Goal: Information Seeking & Learning: Find specific fact

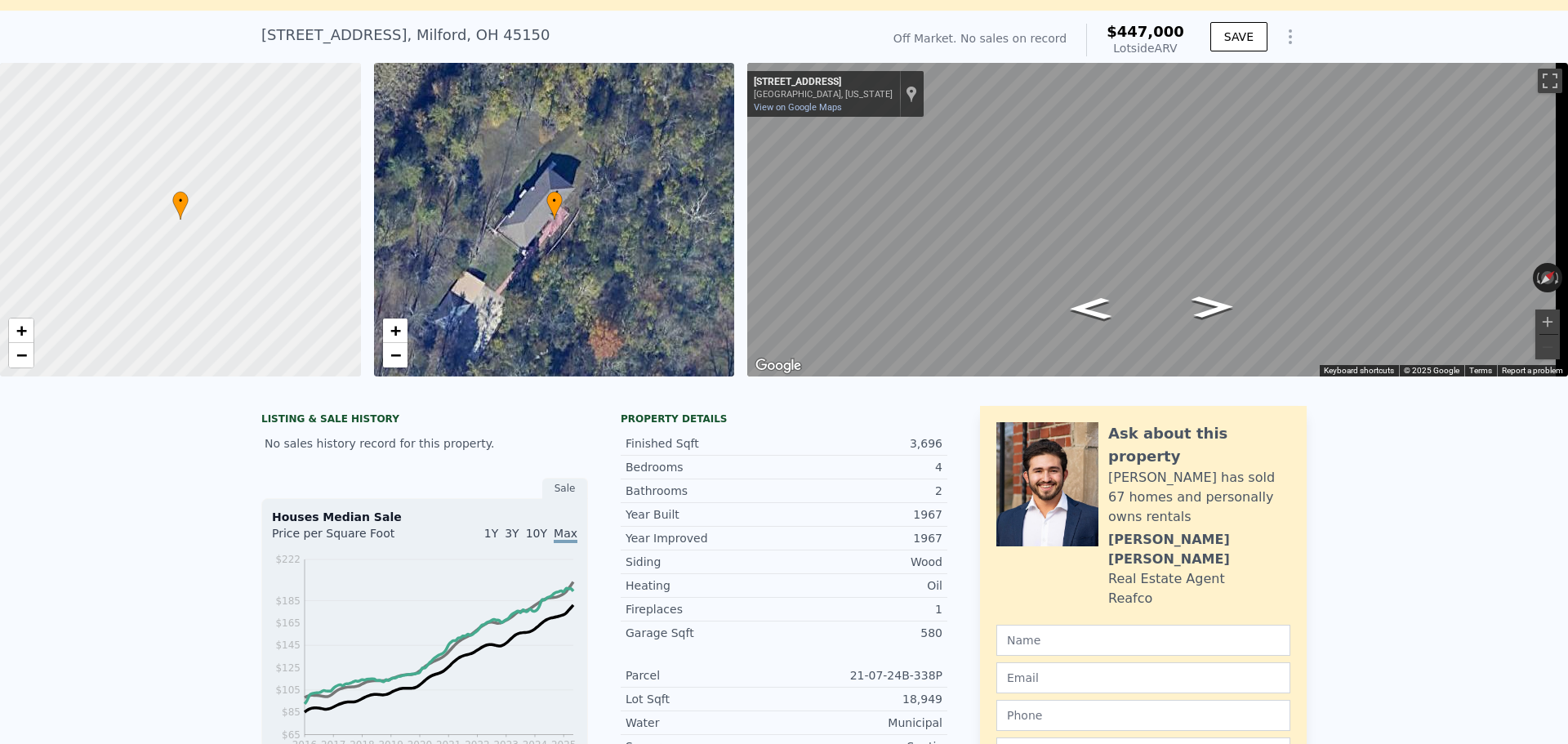
scroll to position [19, 0]
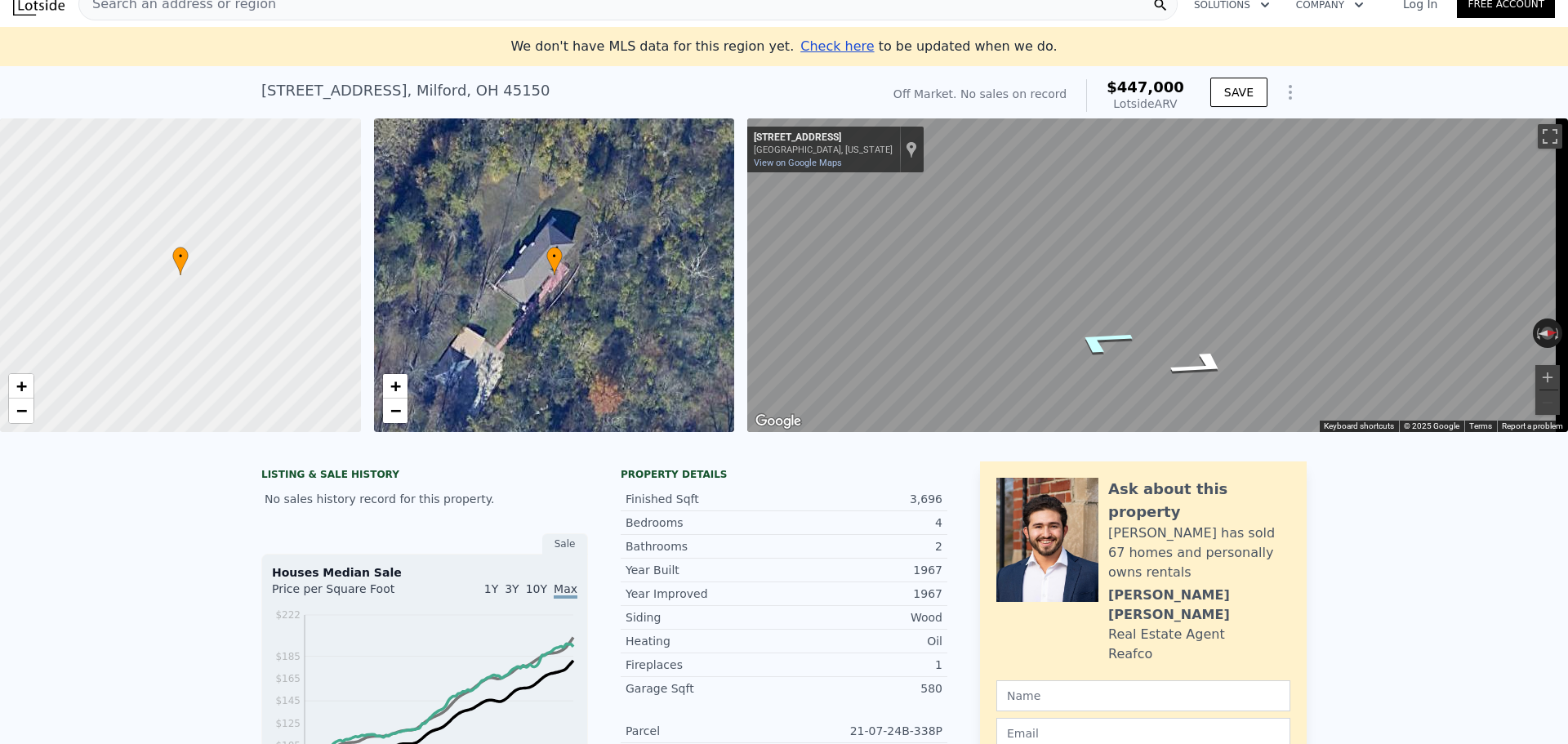
click at [1101, 334] on icon "Go Southwest, Happy Hollow Rd" at bounding box center [1102, 341] width 117 height 40
click at [1102, 336] on icon "Go Southwest, Happy Hollow Rd" at bounding box center [1102, 341] width 117 height 40
click at [1103, 336] on icon "Go Southwest, Happy Hollow Rd" at bounding box center [1102, 341] width 117 height 40
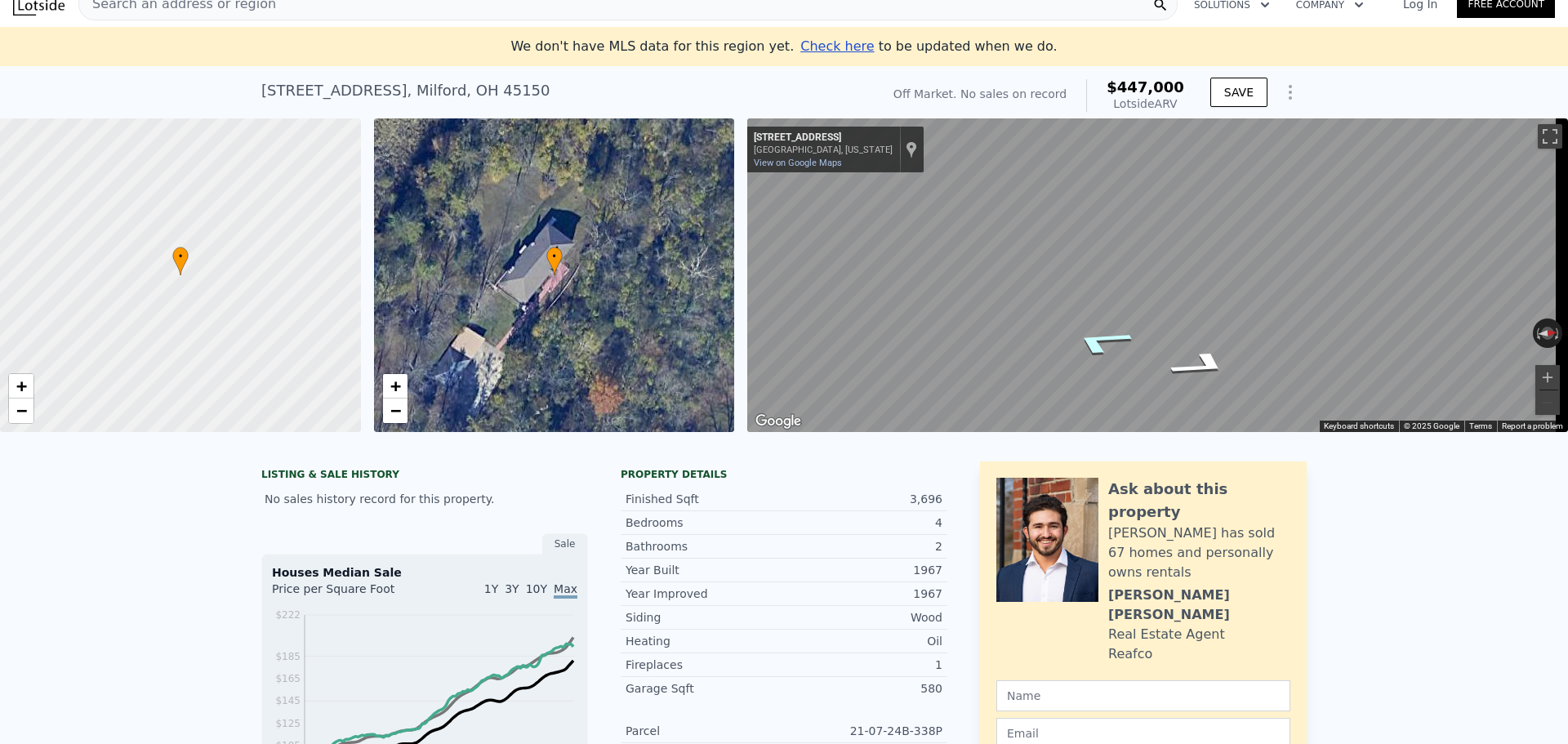
click at [1103, 336] on icon "Go Southwest, Happy Hollow Rd" at bounding box center [1100, 342] width 116 height 40
click at [1103, 336] on icon "Go Southwest, Happy Hollow Rd" at bounding box center [1100, 342] width 115 height 40
click at [1103, 336] on icon "Go Southwest, Happy Hollow Rd" at bounding box center [1099, 342] width 114 height 40
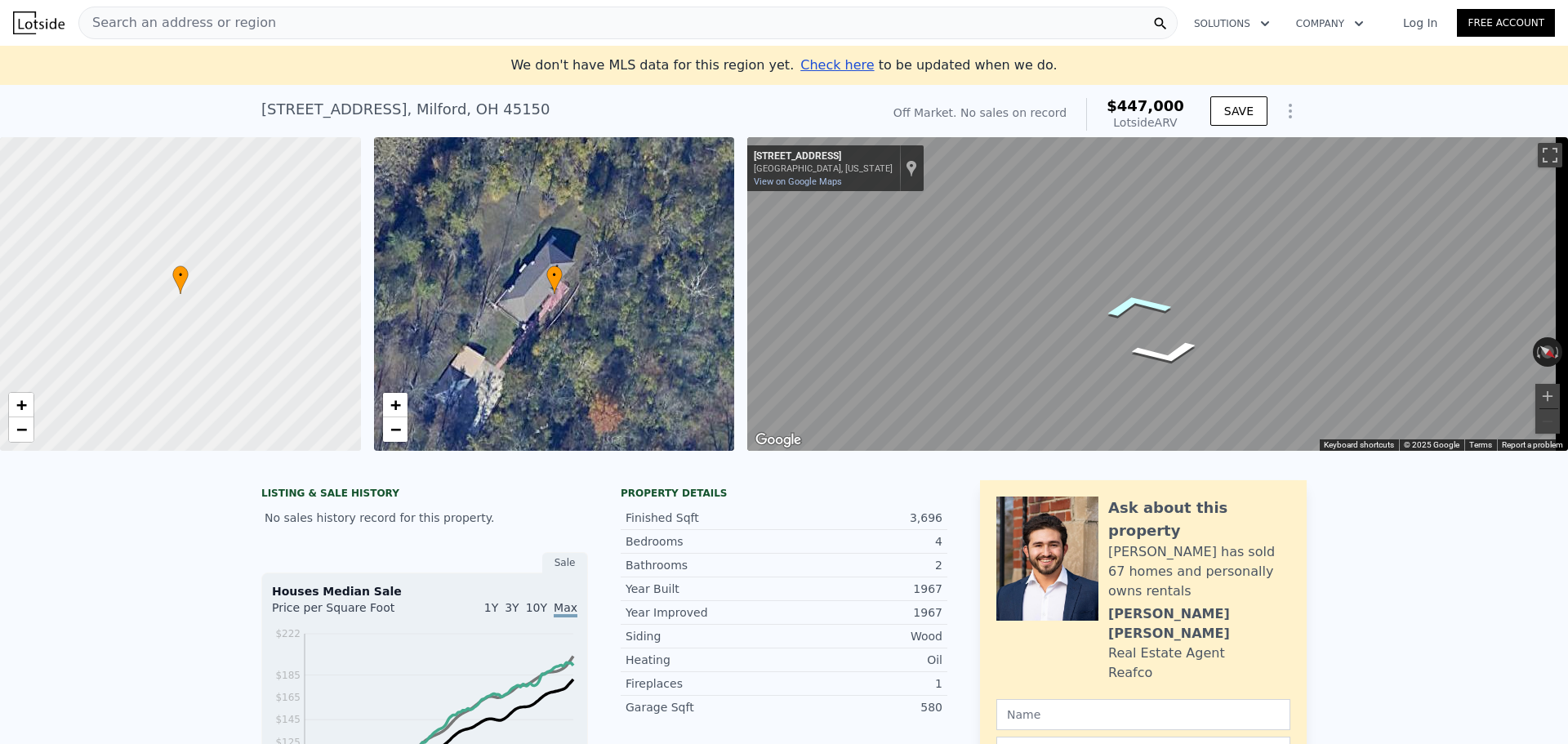
click at [1121, 300] on icon "Go Southwest, Happy Hollow Rd" at bounding box center [1136, 305] width 112 height 39
click at [1135, 300] on icon "Go Southwest, Happy Hollow Rd" at bounding box center [1137, 306] width 112 height 39
click at [1144, 300] on icon "Go Southwest, Happy Hollow Rd" at bounding box center [1136, 305] width 112 height 39
click at [1142, 300] on icon "Go Southwest, Happy Hollow Rd" at bounding box center [1140, 305] width 110 height 36
click at [1140, 297] on icon "Go Southwest, Happy Hollow Rd" at bounding box center [1139, 305] width 111 height 37
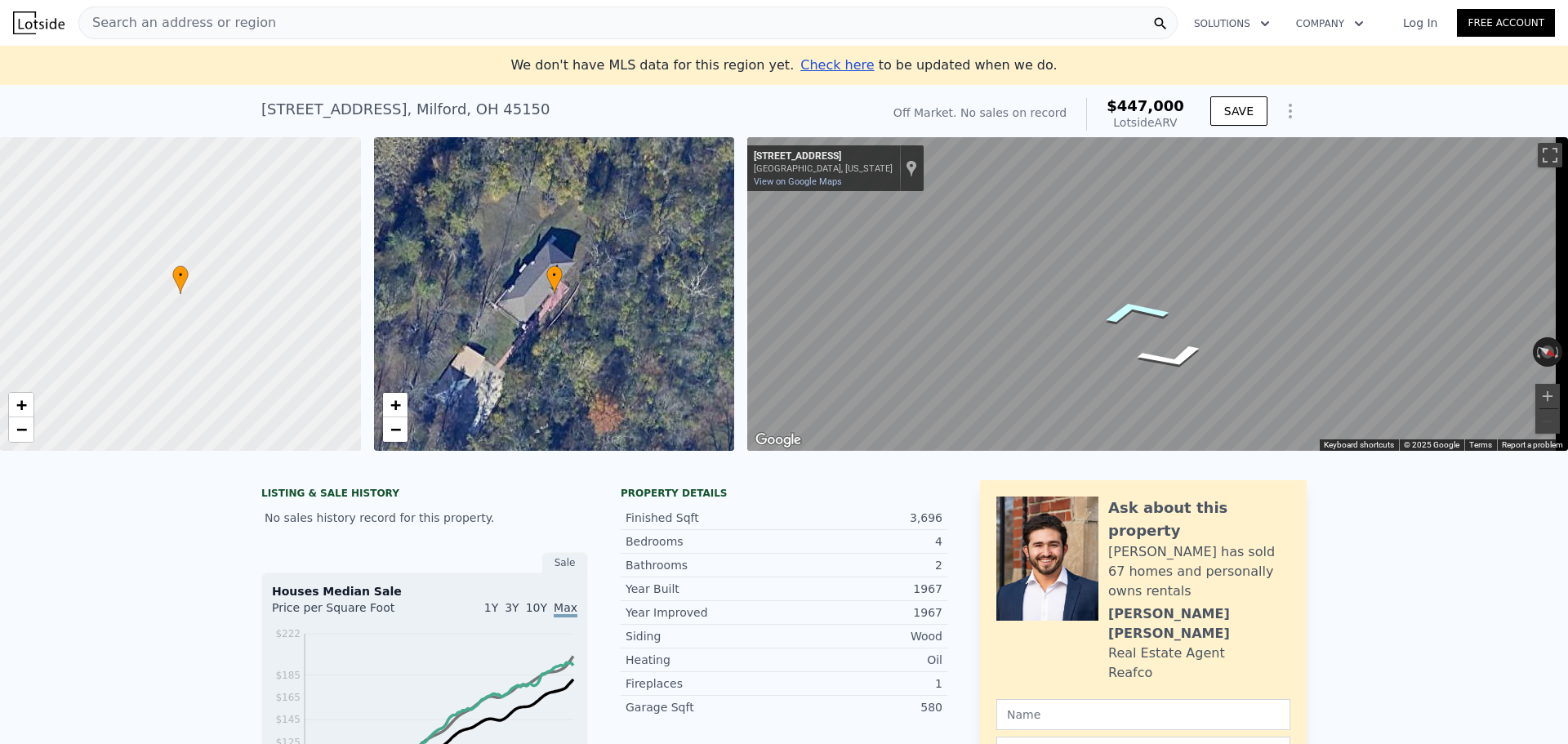
click at [1117, 309] on icon "Go Southwest, Happy Hollow Rd" at bounding box center [1133, 311] width 115 height 39
click at [1133, 308] on icon "Go Southwest, Happy Hollow Rd" at bounding box center [1133, 311] width 114 height 39
click at [1152, 289] on icon "Go Southwest, Happy Hollow Rd" at bounding box center [1158, 293] width 105 height 35
click at [1148, 289] on icon "Go Southwest, Happy Hollow Rd" at bounding box center [1146, 293] width 103 height 34
click at [1152, 291] on icon "Go South, Happy Hollow Rd" at bounding box center [1132, 294] width 116 height 42
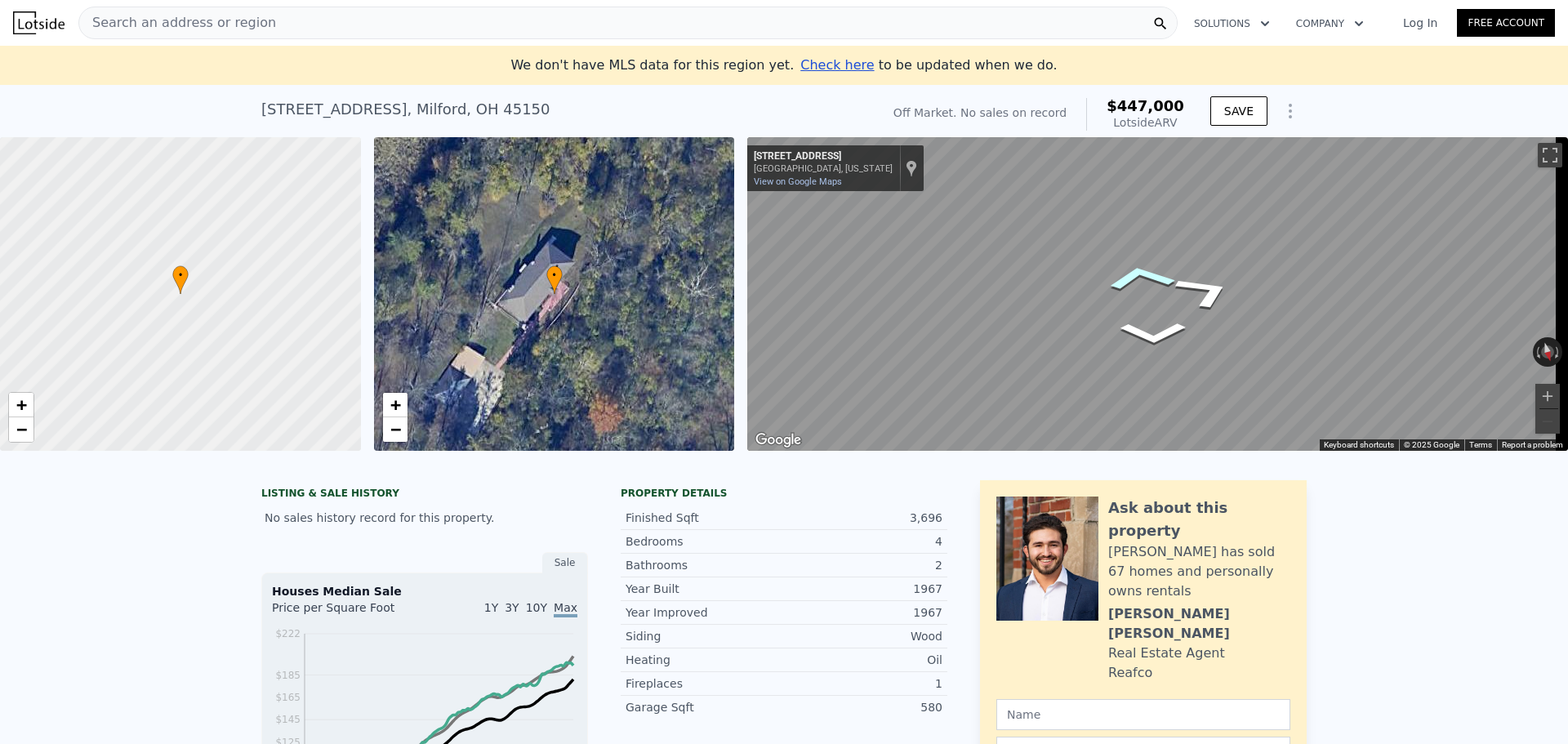
click at [1128, 271] on icon "Go South, Happy Hollow Rd" at bounding box center [1141, 277] width 110 height 41
click at [1128, 271] on icon "Go South, Happy Hollow Rd" at bounding box center [1131, 279] width 116 height 47
click at [1128, 271] on icon "Go South, Happy Hollow Rd" at bounding box center [1130, 278] width 118 height 48
click at [1128, 271] on icon "Go South, Happy Hollow Rd" at bounding box center [1132, 278] width 117 height 47
click at [1128, 271] on icon "Go South, Happy Hollow Rd" at bounding box center [1145, 277] width 103 height 38
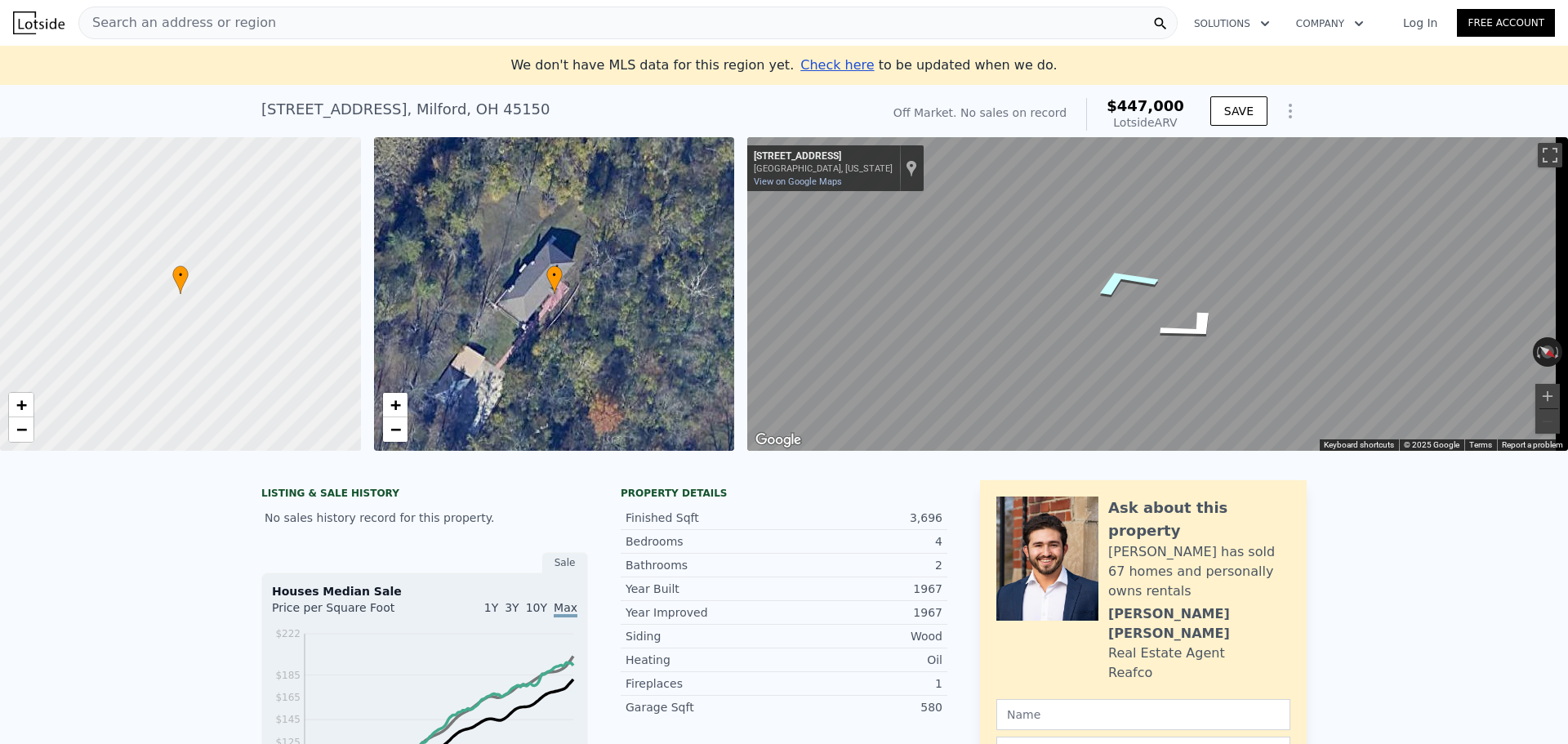
click at [1116, 277] on icon "Go Southwest, Happy Hollow Rd" at bounding box center [1124, 282] width 121 height 50
click at [1131, 273] on icon "Go Southwest, Happy Hollow Rd" at bounding box center [1133, 280] width 114 height 45
click at [1148, 266] on icon "Go Southwest, Happy Hollow Rd" at bounding box center [1147, 279] width 102 height 36
click at [1151, 269] on icon "Go Southwest, Happy Hollow Rd" at bounding box center [1150, 277] width 101 height 35
click at [1147, 254] on icon "Go Northeast, Happy Hollow Rd" at bounding box center [1156, 259] width 103 height 43
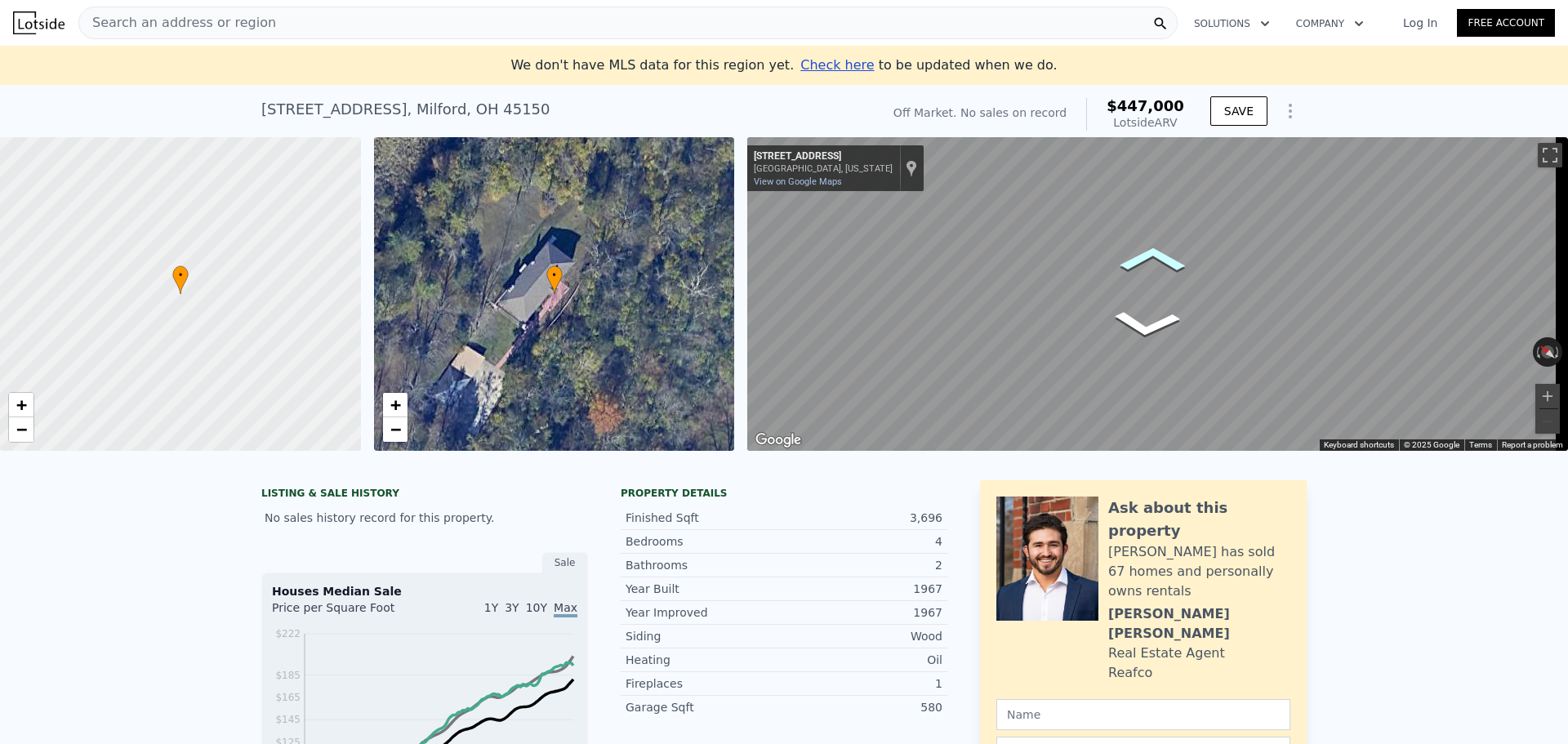
click at [1142, 261] on icon "Go Northeast, Happy Hollow Rd" at bounding box center [1152, 258] width 100 height 40
click at [1180, 255] on icon "Go Northeast, Happy Hollow Rd" at bounding box center [1169, 267] width 115 height 49
click at [1165, 261] on icon "Go Northeast, Happy Hollow Rd" at bounding box center [1158, 264] width 105 height 40
click at [1165, 261] on icon "Go North, Happy Hollow Rd" at bounding box center [1142, 264] width 108 height 42
click at [1131, 258] on icon "Go North, Happy Hollow Rd" at bounding box center [1128, 267] width 119 height 51
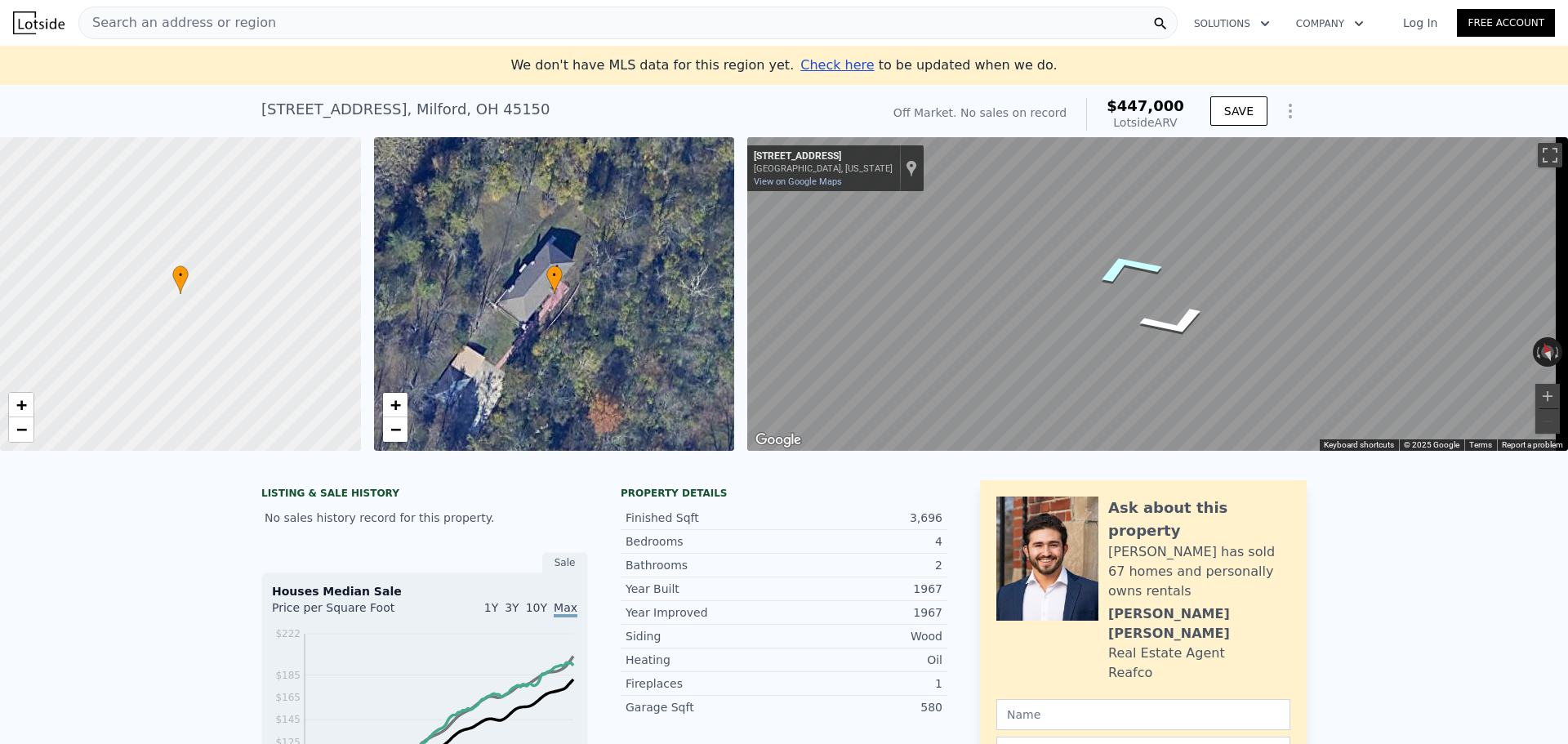
click at [1128, 259] on icon "Go North, Happy Hollow Rd" at bounding box center [1126, 268] width 120 height 52
click at [1140, 258] on icon "Go North, Happy Hollow Rd" at bounding box center [1136, 266] width 112 height 47
click at [1140, 254] on icon "Go North, Happy Hollow Rd" at bounding box center [1145, 264] width 104 height 40
click at [1163, 256] on icon "Go Northeast, Happy Hollow Rd" at bounding box center [1160, 264] width 107 height 42
click at [1162, 255] on icon "Go Northeast, Happy Hollow Rd" at bounding box center [1171, 266] width 117 height 49
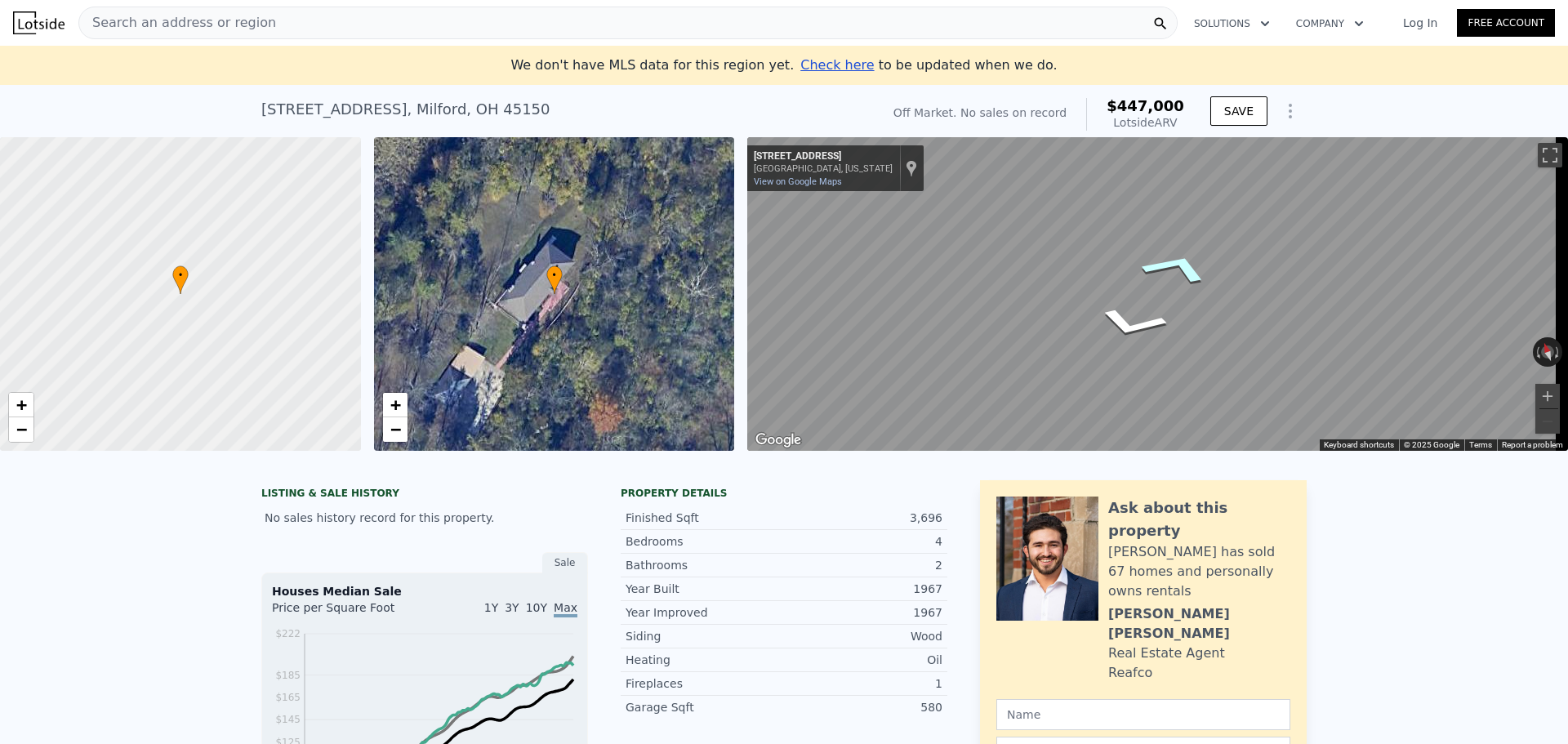
click at [1175, 256] on icon "Go Northeast, Happy Hollow Rd" at bounding box center [1177, 268] width 120 height 52
click at [1175, 255] on icon "Go Northeast, Happy Hollow Rd" at bounding box center [1176, 268] width 120 height 52
click at [1175, 255] on icon "Go Northeast, Happy Hollow Rd" at bounding box center [1172, 267] width 118 height 50
click at [1175, 255] on icon "Go Northeast, Happy Hollow Rd" at bounding box center [1173, 267] width 118 height 50
click at [1175, 255] on icon "Go Northeast, Happy Hollow Rd" at bounding box center [1169, 266] width 115 height 49
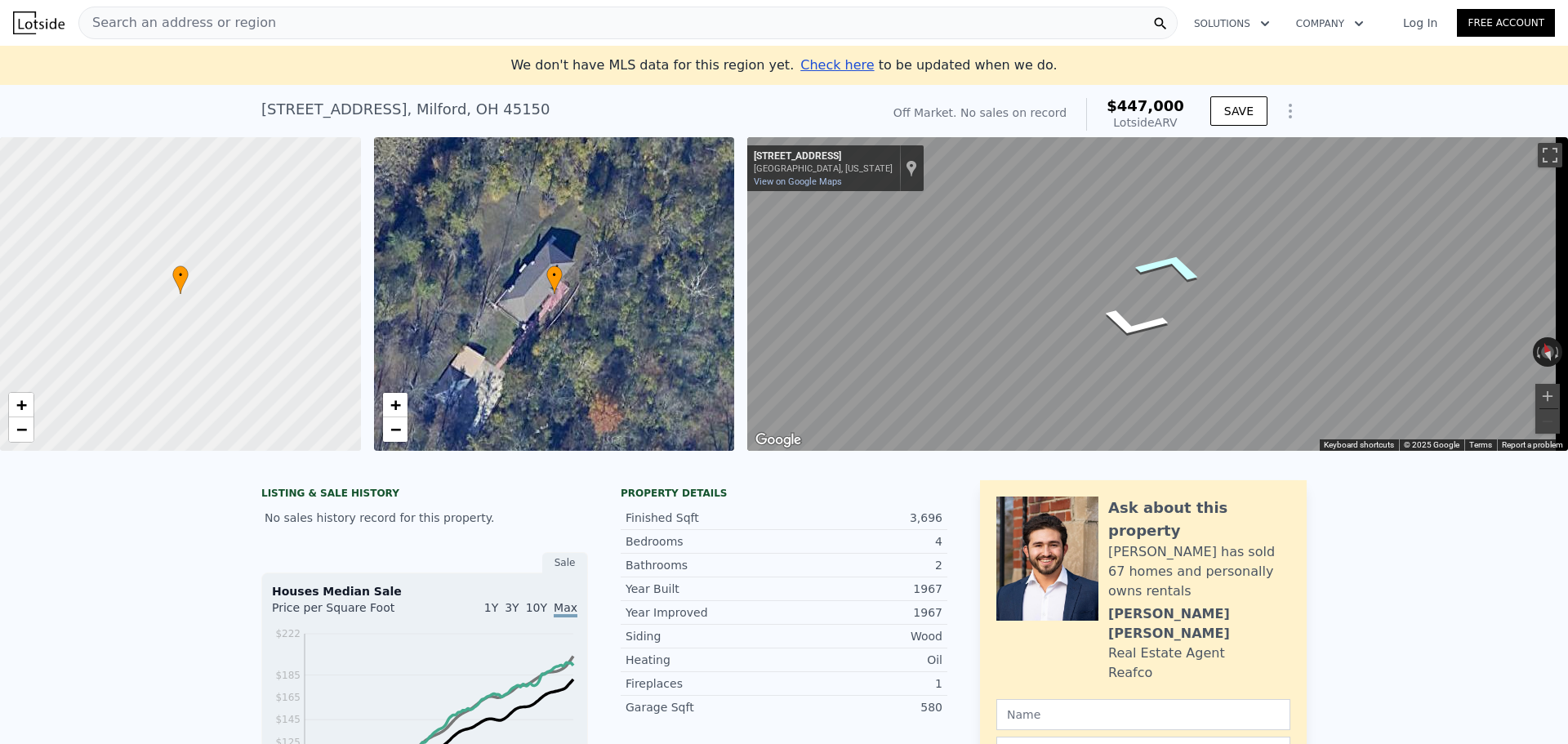
click at [1175, 255] on icon "Go Northeast, Happy Hollow Rd" at bounding box center [1169, 266] width 116 height 49
click at [1175, 255] on icon "Go Northeast, Happy Hollow Rd" at bounding box center [1169, 267] width 115 height 49
click at [400, 424] on span "−" at bounding box center [395, 429] width 11 height 21
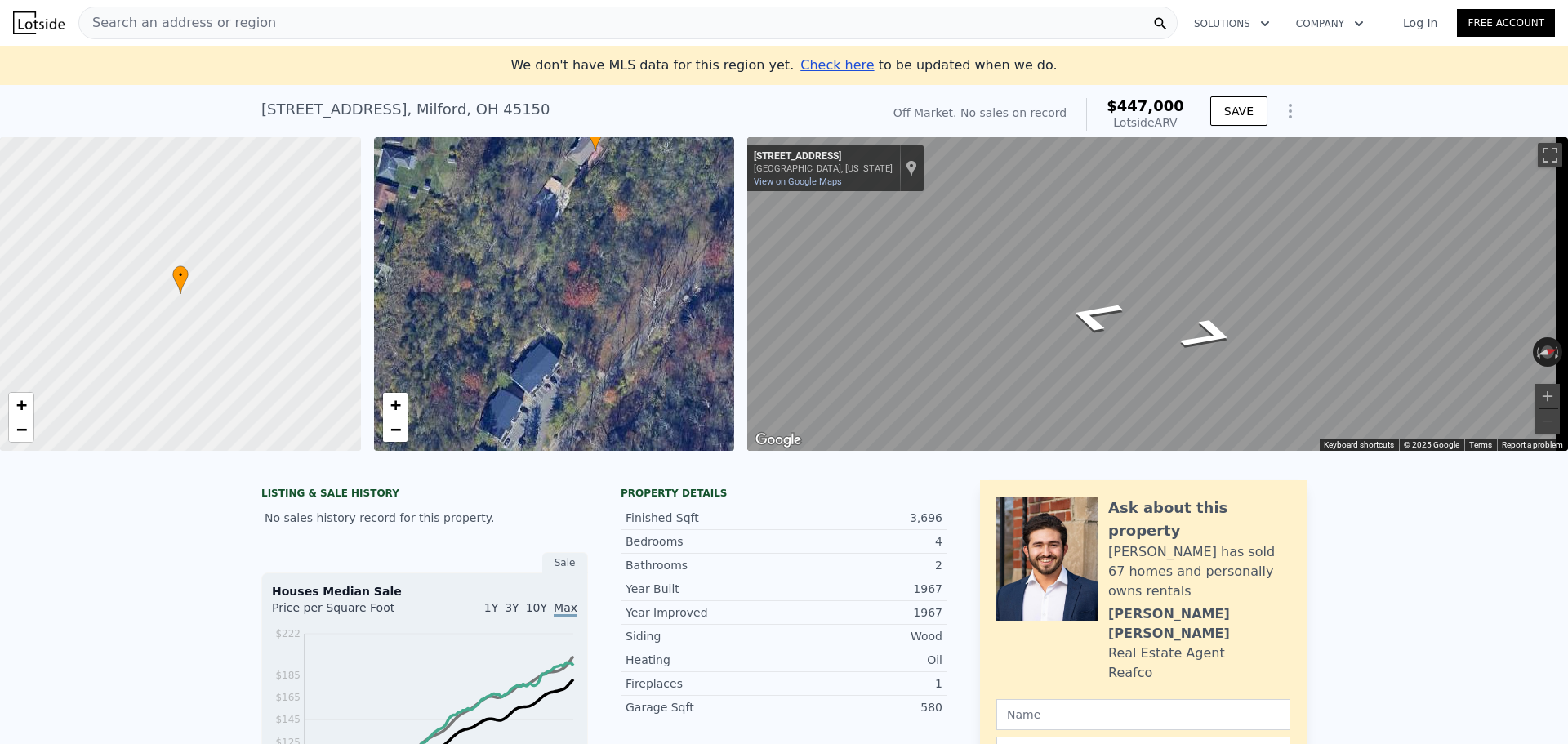
drag, startPoint x: 472, startPoint y: 395, endPoint x: 513, endPoint y: 257, distance: 144.0
click at [513, 254] on div "• + −" at bounding box center [554, 293] width 361 height 314
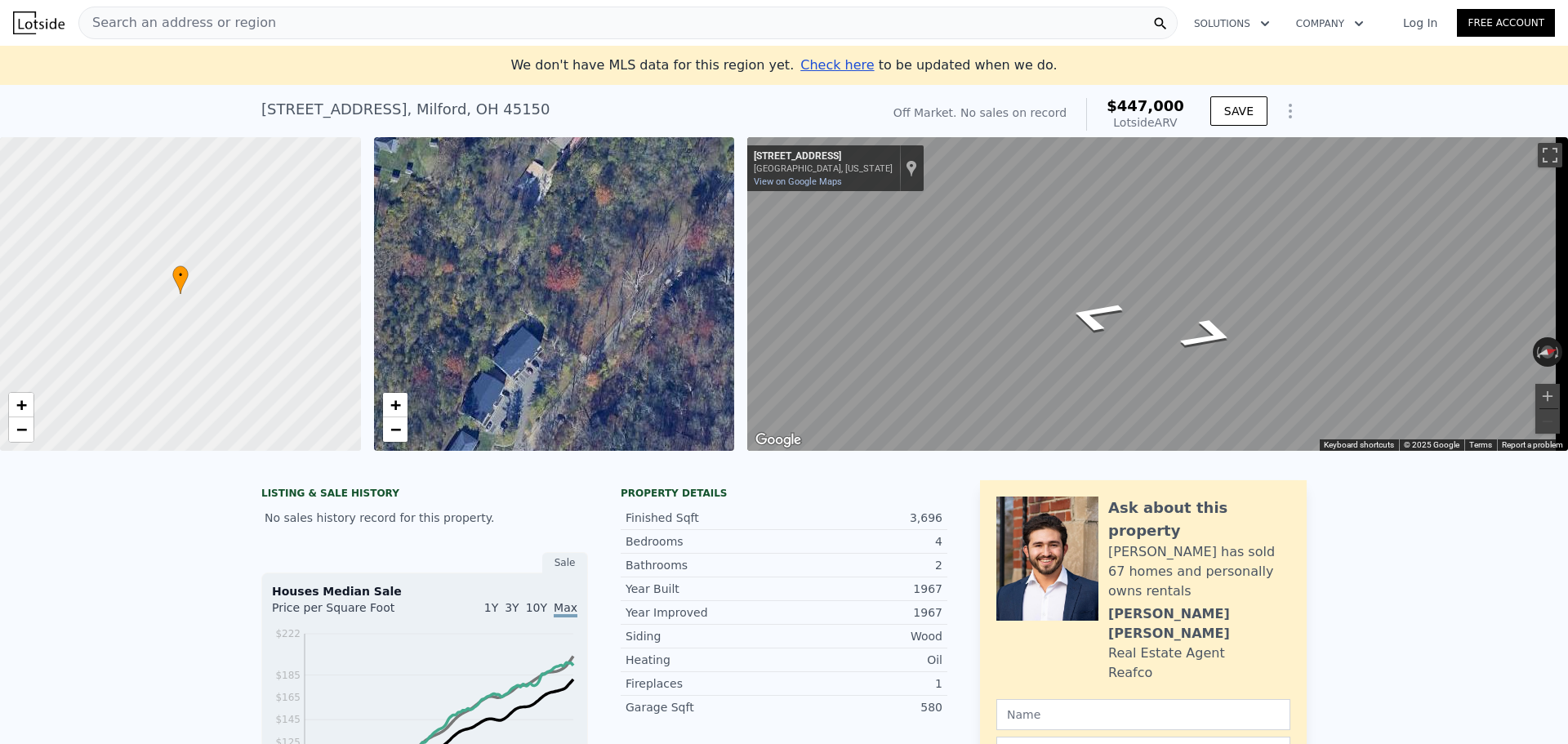
drag, startPoint x: 576, startPoint y: 325, endPoint x: 559, endPoint y: 308, distance: 24.0
click at [559, 308] on div "• + −" at bounding box center [554, 293] width 361 height 314
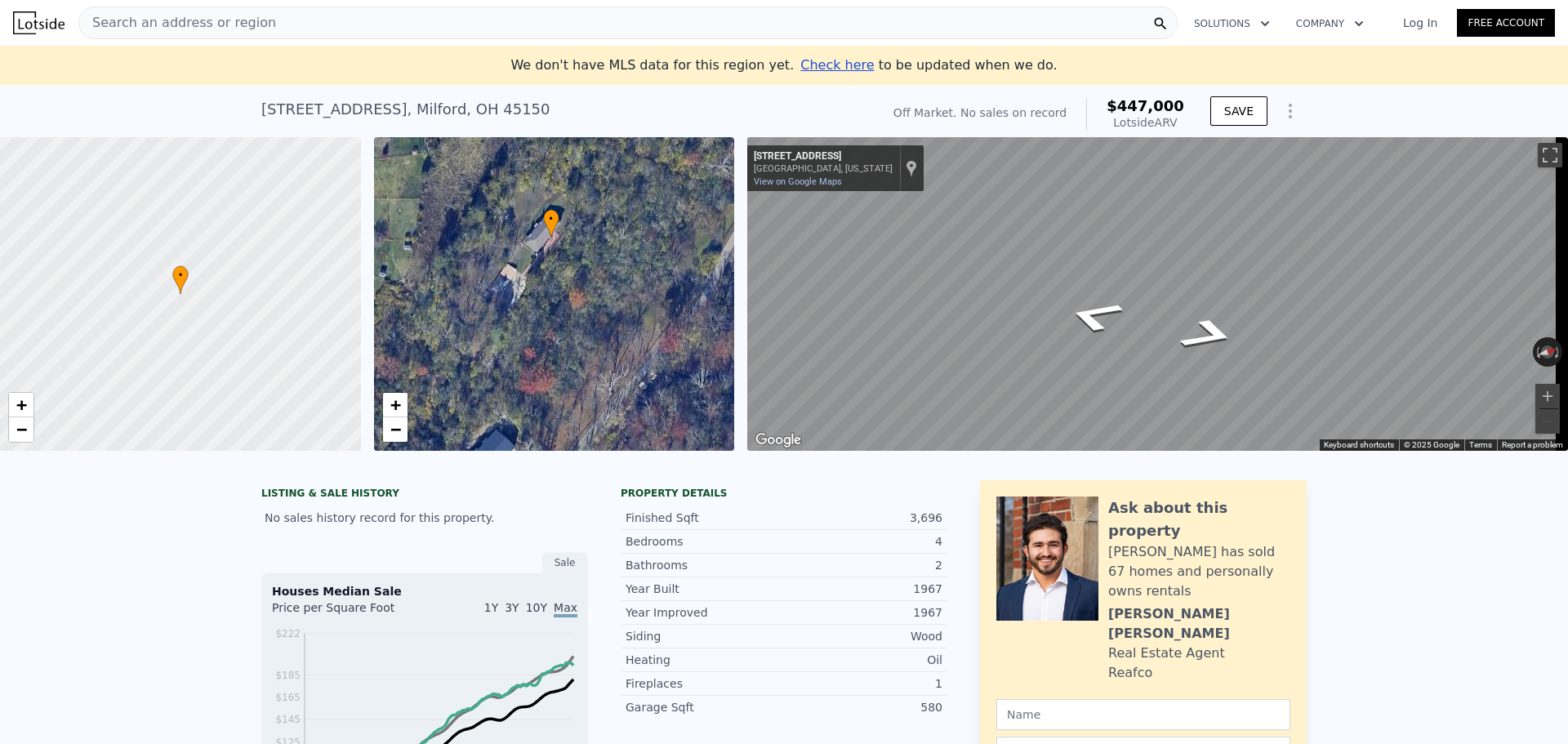
drag, startPoint x: 586, startPoint y: 229, endPoint x: 560, endPoint y: 331, distance: 105.3
click at [560, 331] on div "• + −" at bounding box center [554, 293] width 361 height 314
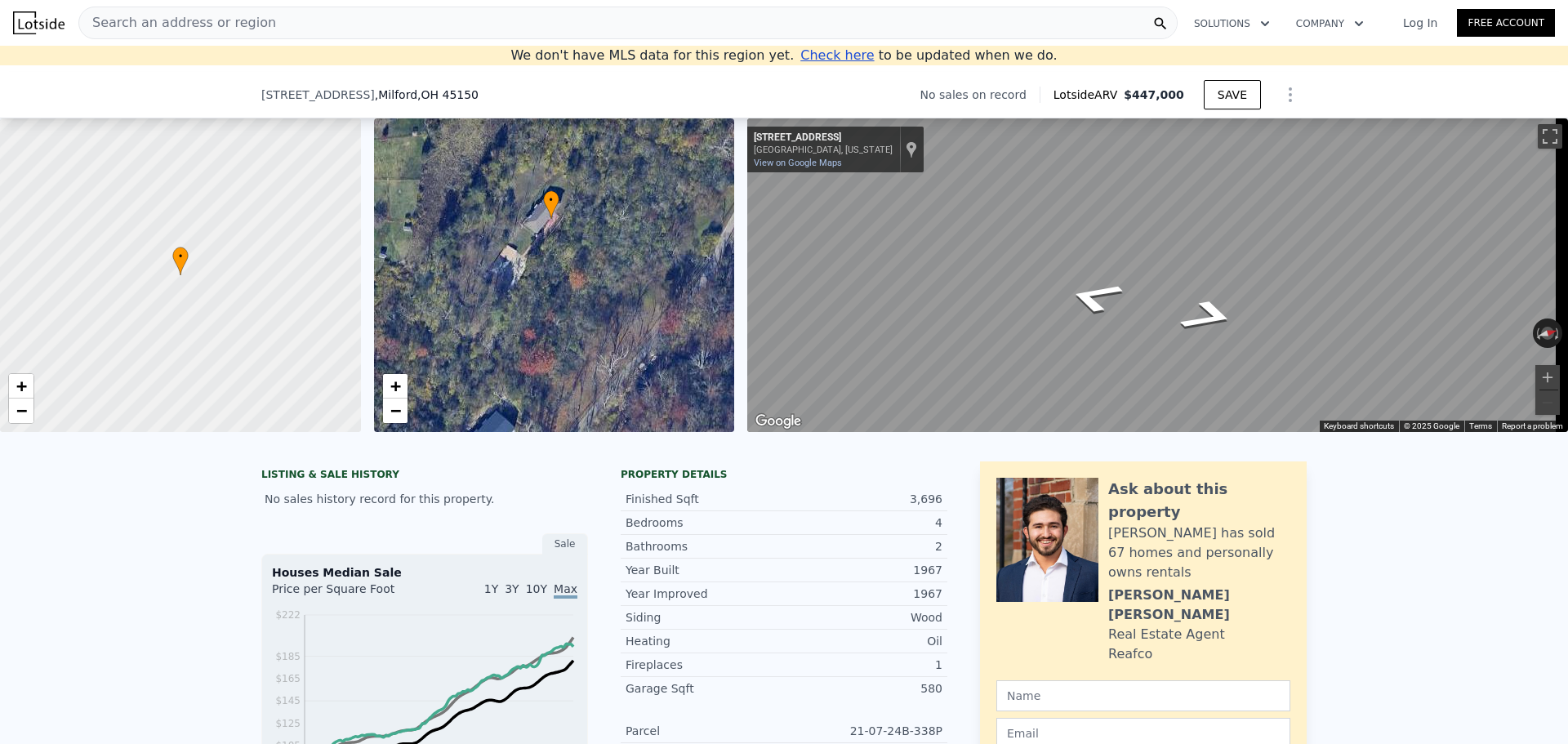
scroll to position [632, 0]
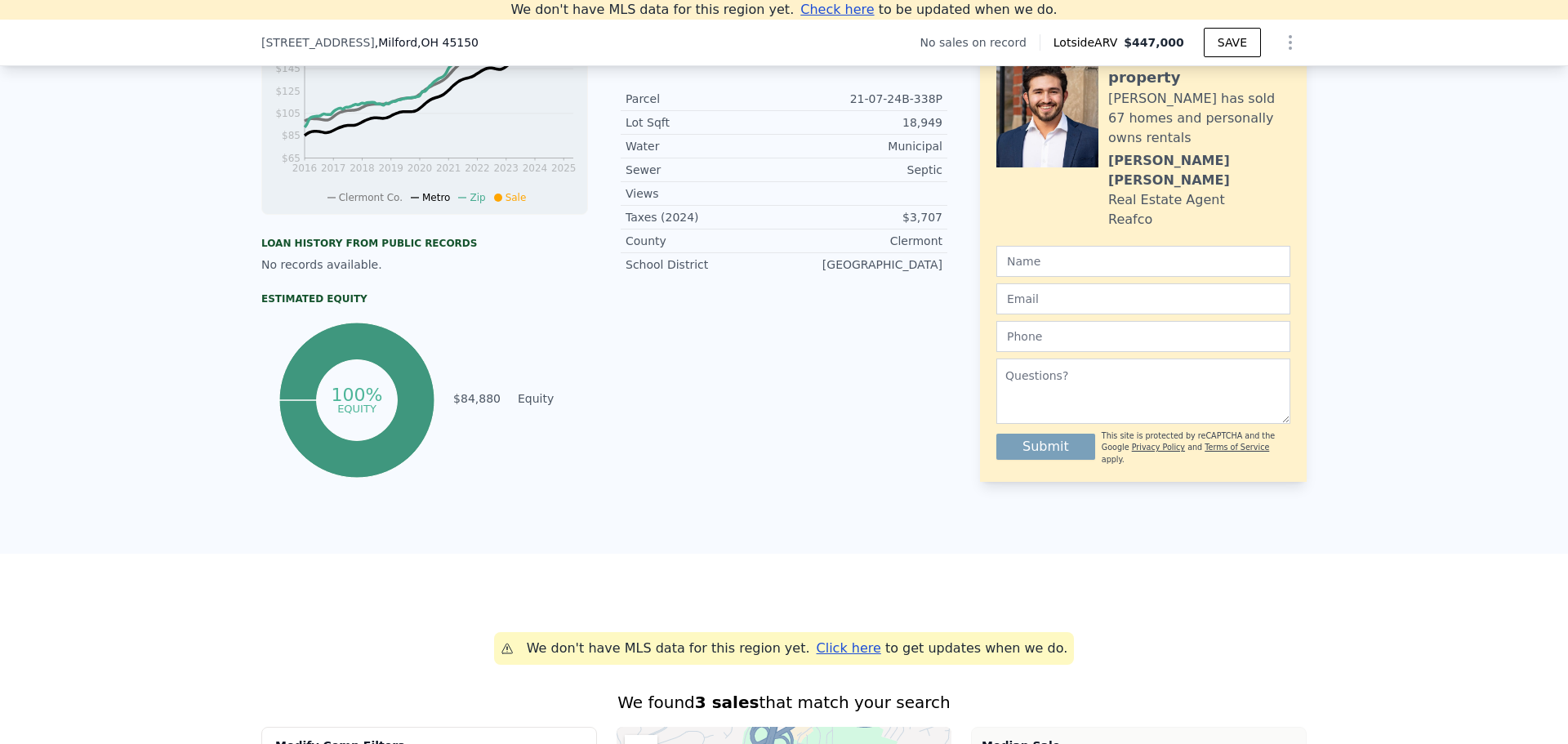
click at [130, 269] on div "LISTING & SALE HISTORY No sales history record for this property. Sale Houses M…" at bounding box center [784, 185] width 1568 height 738
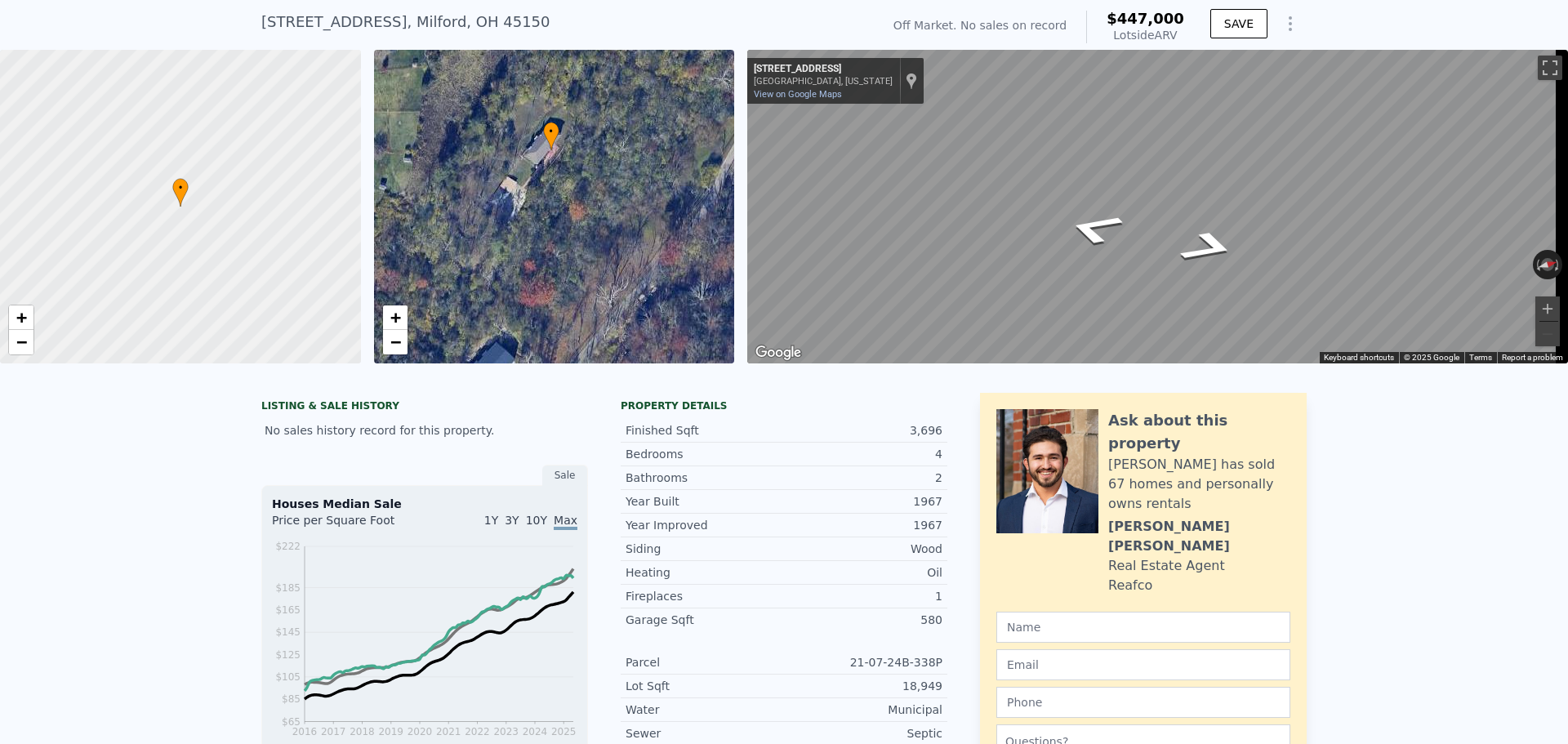
scroll to position [19, 0]
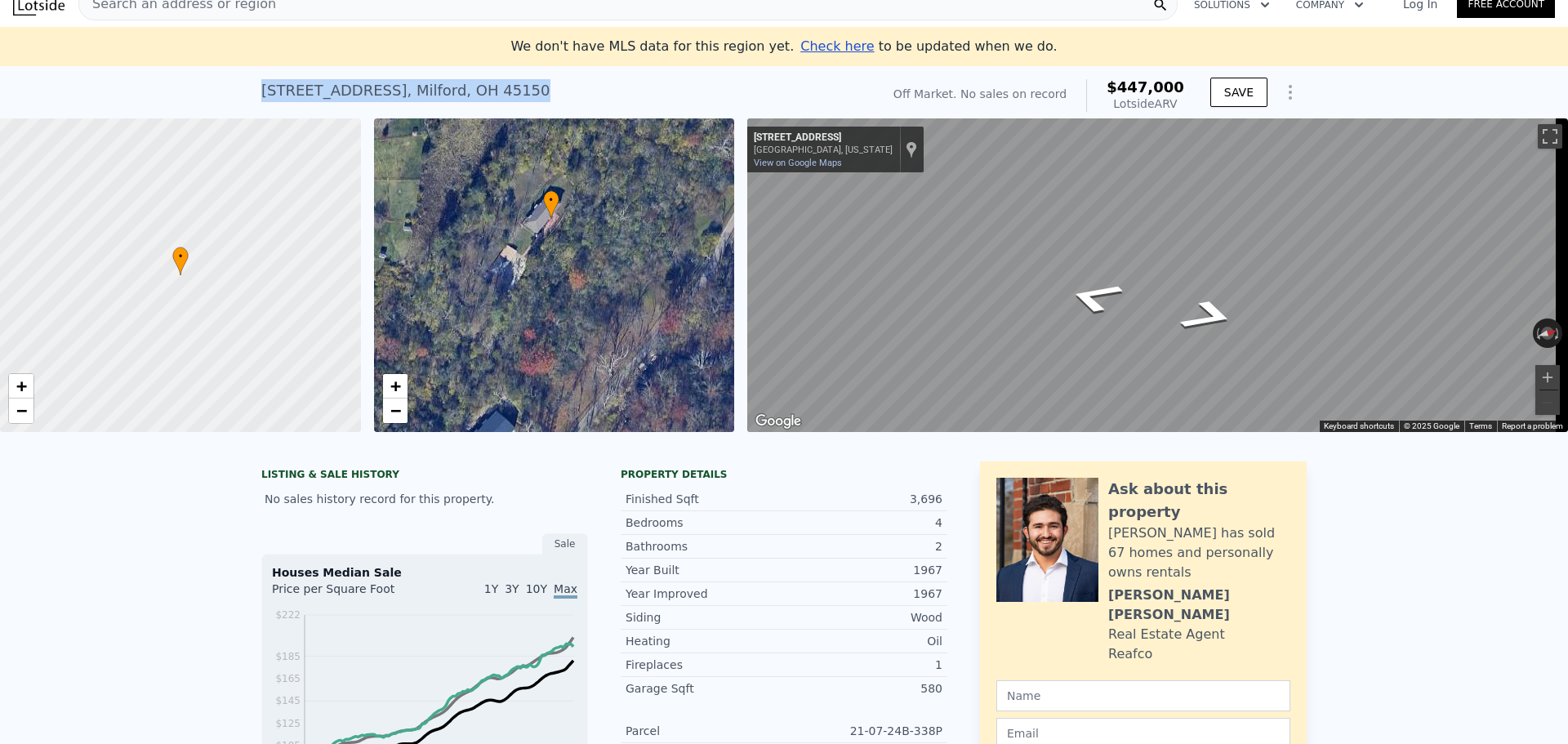
drag, startPoint x: 258, startPoint y: 87, endPoint x: 543, endPoint y: 81, distance: 285.1
click at [543, 81] on div "[STREET_ADDRESS] No sales on record (~ARV $447k )" at bounding box center [567, 95] width 613 height 46
